Goal: Task Accomplishment & Management: Use online tool/utility

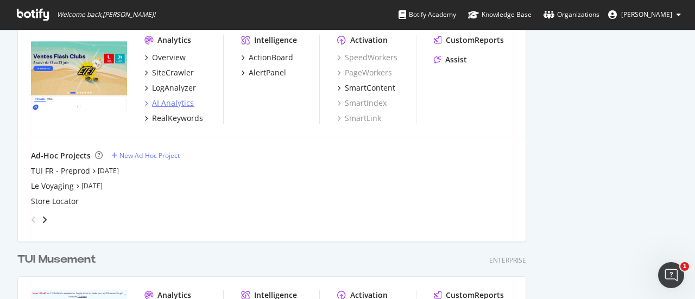
scroll to position [2442, 0]
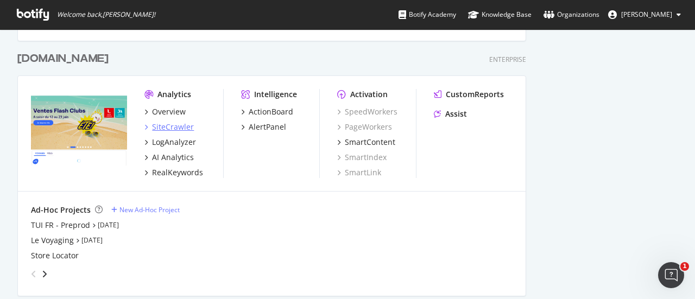
click at [167, 126] on div "SiteCrawler" at bounding box center [173, 127] width 42 height 11
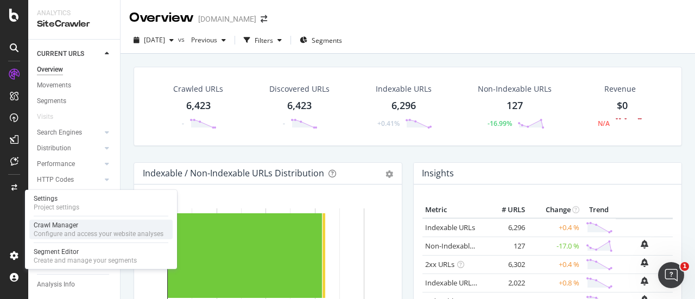
click at [59, 230] on div "Configure and access your website analyses" at bounding box center [99, 234] width 130 height 9
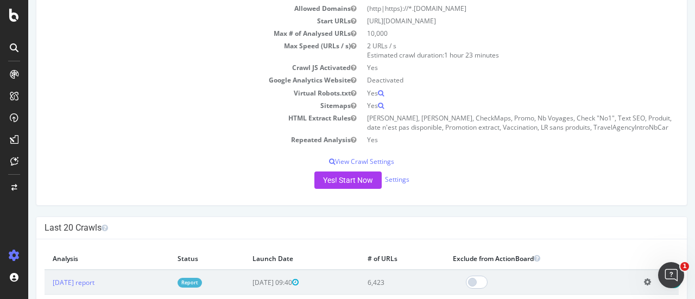
scroll to position [271, 0]
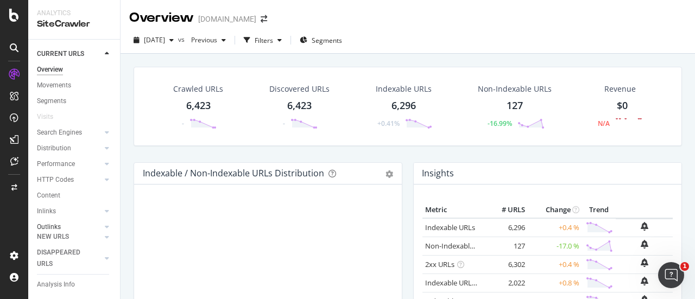
scroll to position [76, 0]
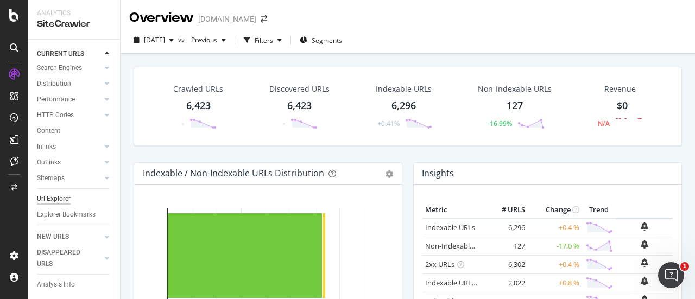
click at [43, 193] on div "Url Explorer" at bounding box center [54, 198] width 34 height 11
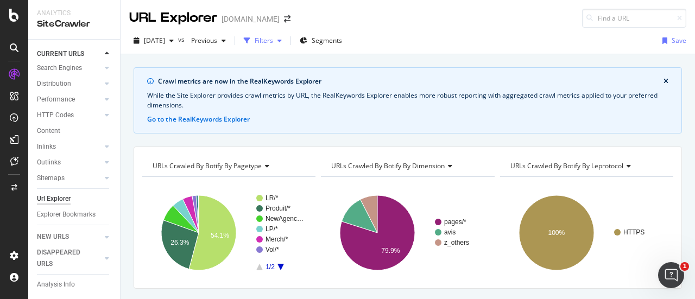
click at [273, 43] on div "Filters" at bounding box center [263, 40] width 18 height 9
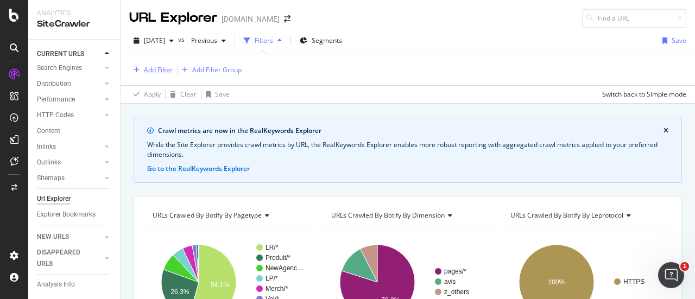
click at [153, 69] on div "Add Filter" at bounding box center [158, 69] width 29 height 9
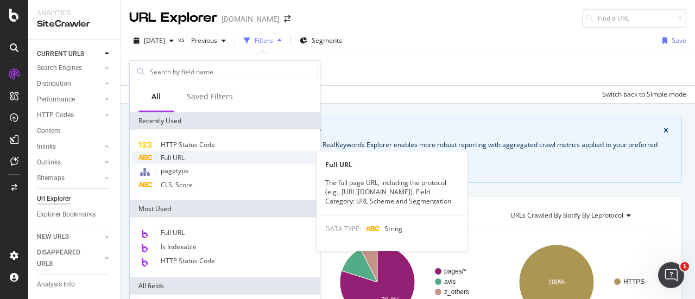
click at [192, 157] on div "Full URL" at bounding box center [225, 157] width 186 height 13
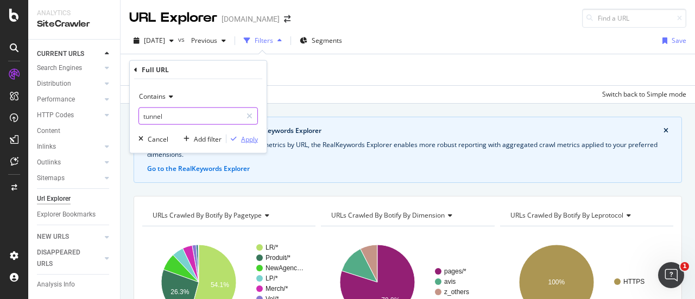
type input "tunnel"
click at [241, 135] on div "Apply" at bounding box center [249, 138] width 17 height 9
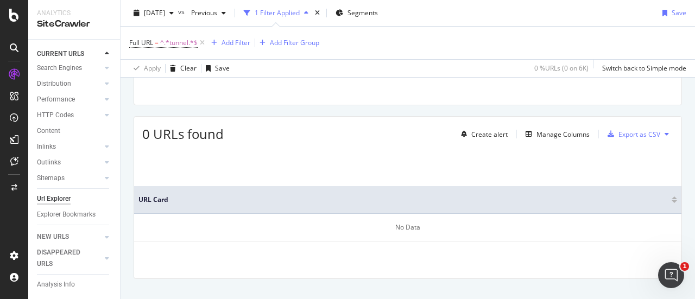
scroll to position [251, 0]
